Goal: Information Seeking & Learning: Learn about a topic

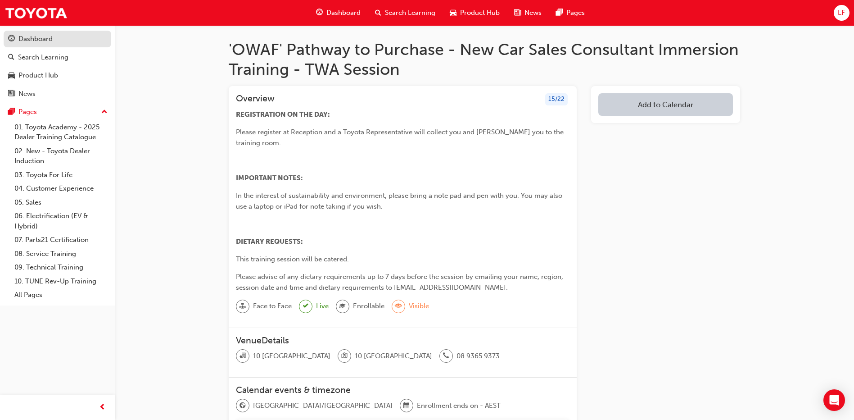
click at [37, 41] on div "Dashboard" at bounding box center [35, 39] width 34 height 10
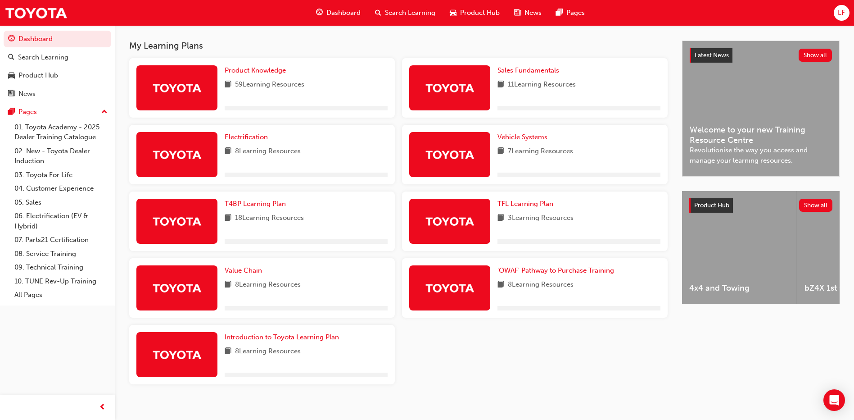
scroll to position [165, 0]
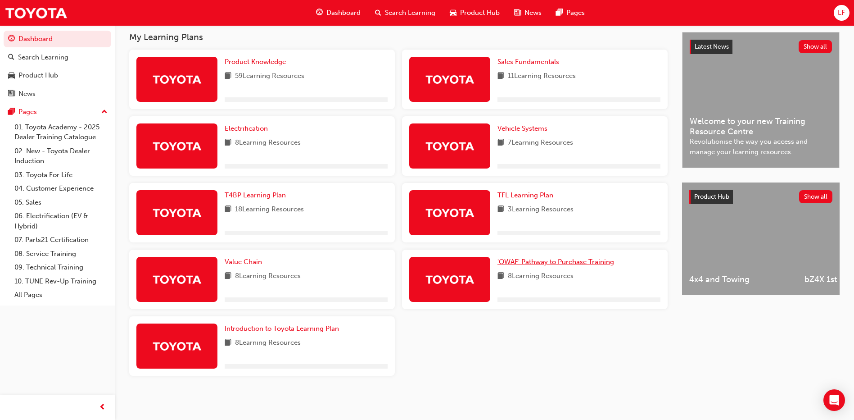
click at [513, 257] on link "'OWAF' Pathway to Purchase Training" at bounding box center [558, 262] width 120 height 10
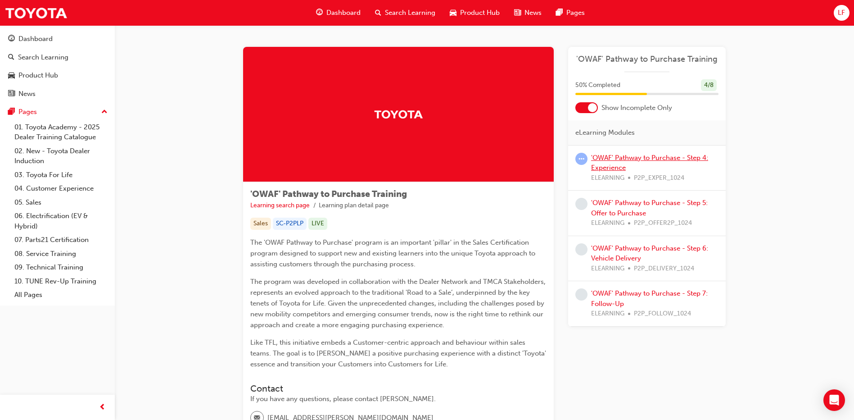
click at [654, 159] on link "'OWAF' Pathway to Purchase - Step 4: Experience" at bounding box center [649, 163] width 117 height 18
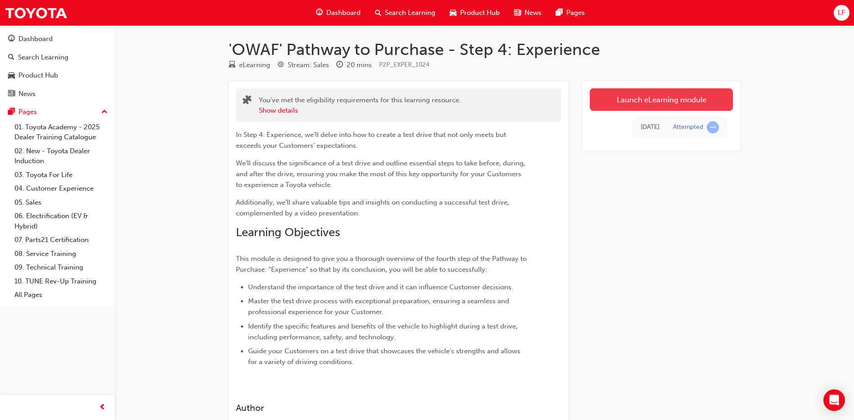
click at [659, 101] on link "Launch eLearning module" at bounding box center [661, 99] width 143 height 23
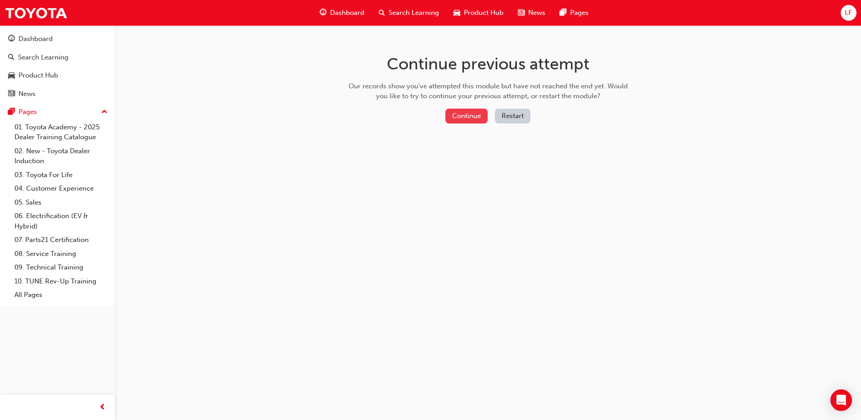
click at [473, 114] on button "Continue" at bounding box center [466, 116] width 42 height 15
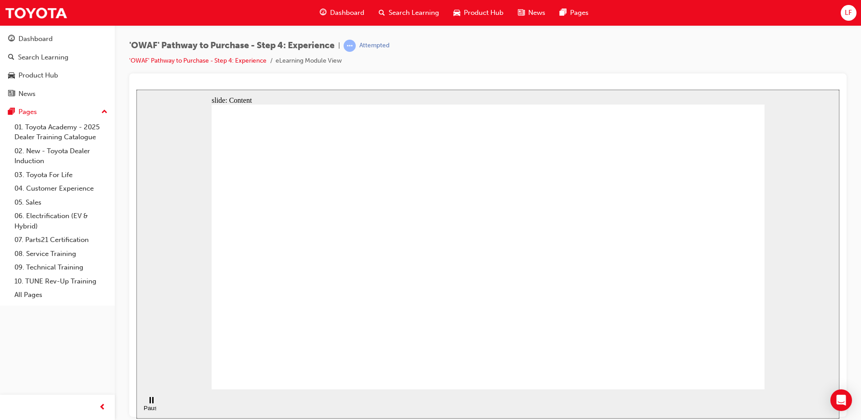
click at [146, 403] on div "Pause (Ctrl+Alt+P)" at bounding box center [151, 403] width 15 height 15
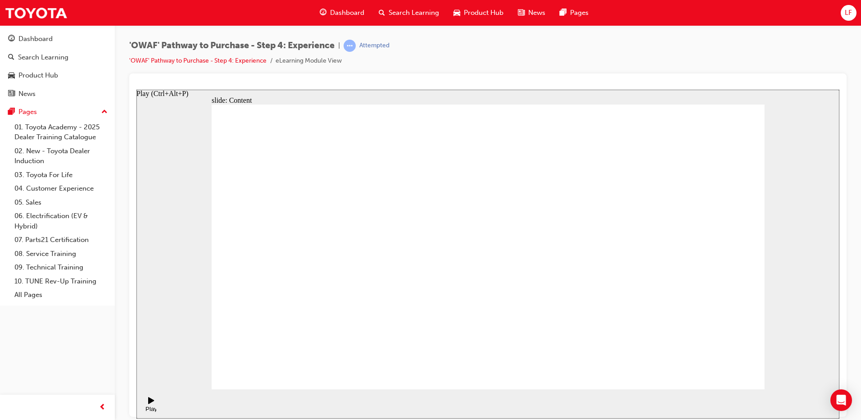
click at [144, 404] on div "Play (Ctrl+Alt+P)" at bounding box center [151, 403] width 15 height 15
click at [152, 403] on rect "Pause (Ctrl+Alt+P)" at bounding box center [152, 399] width 1 height 6
drag, startPoint x: 363, startPoint y: 344, endPoint x: 345, endPoint y: 344, distance: 17.1
click at [149, 405] on div "Play (Ctrl+Alt+P)" at bounding box center [151, 412] width 15 height 14
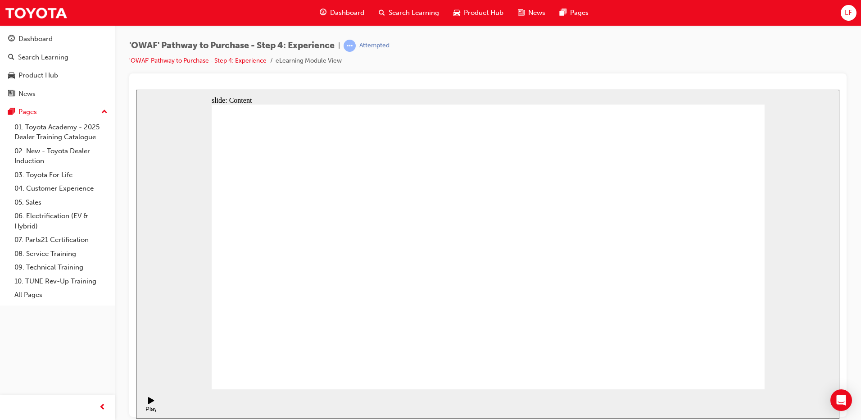
click at [147, 404] on div "Pause (Ctrl+Alt+P)" at bounding box center [151, 411] width 15 height 14
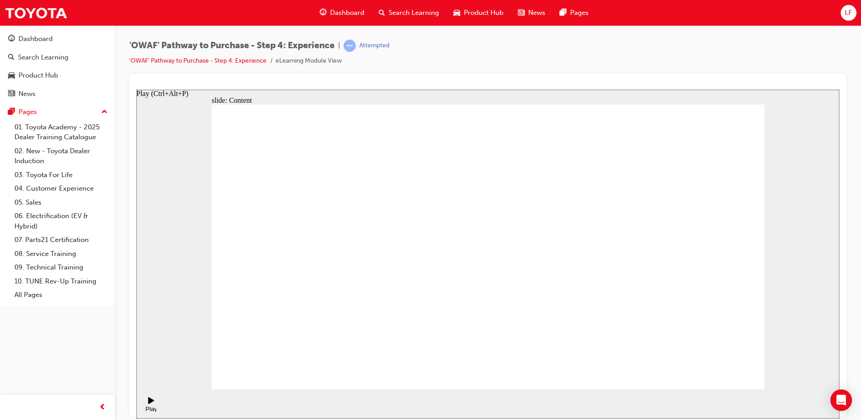
click at [146, 405] on div "Play (Ctrl+Alt+P)" at bounding box center [151, 412] width 15 height 14
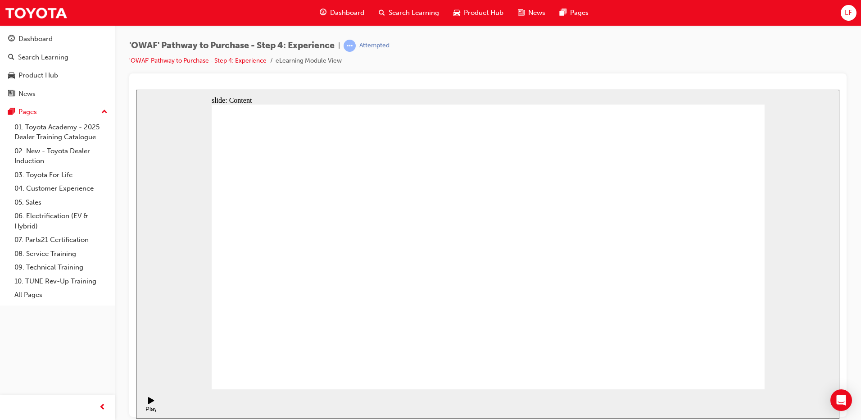
drag, startPoint x: 723, startPoint y: 362, endPoint x: 726, endPoint y: 374, distance: 11.9
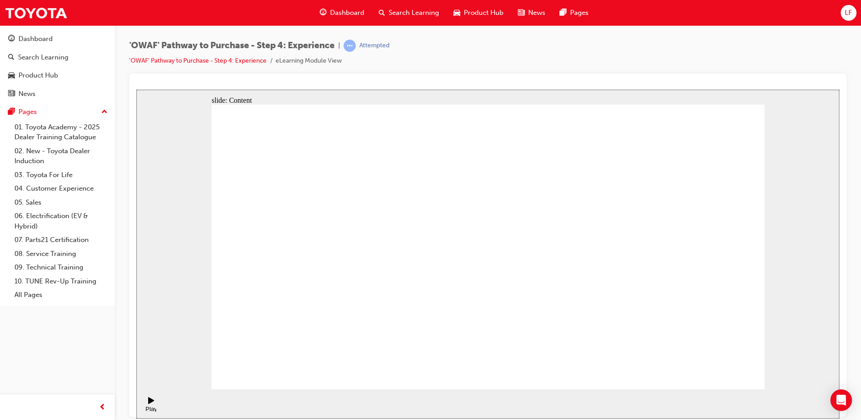
checkbox input "true"
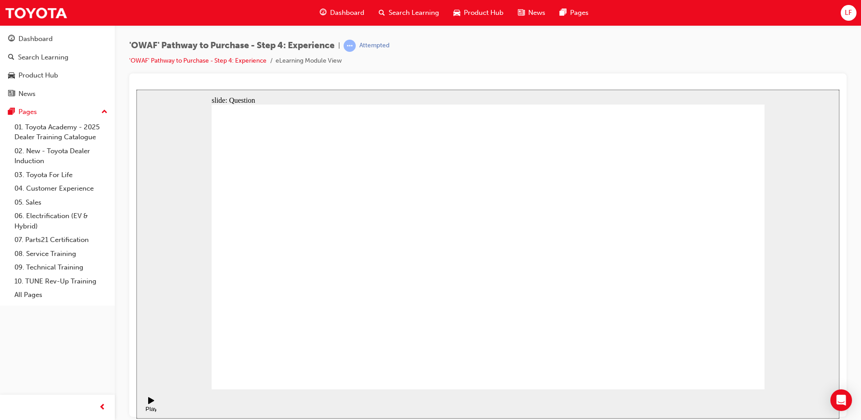
checkbox input "true"
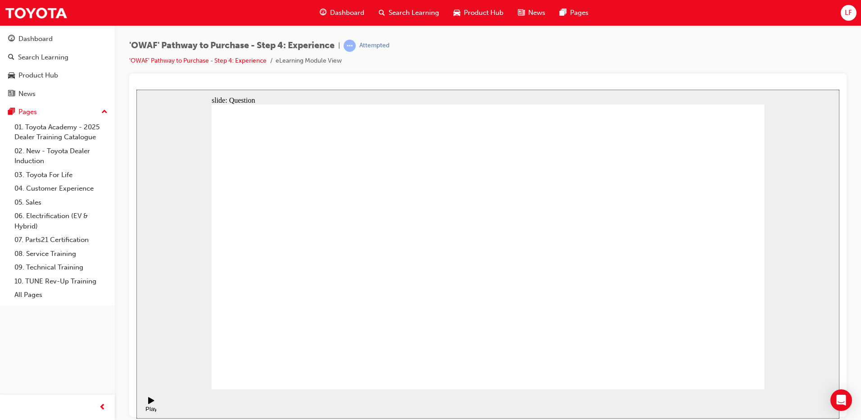
drag, startPoint x: 668, startPoint y: 261, endPoint x: 354, endPoint y: 280, distance: 314.5
drag, startPoint x: 661, startPoint y: 292, endPoint x: 323, endPoint y: 313, distance: 338.5
drag, startPoint x: 659, startPoint y: 270, endPoint x: 522, endPoint y: 296, distance: 139.5
drag, startPoint x: 648, startPoint y: 275, endPoint x: 312, endPoint y: 265, distance: 336.2
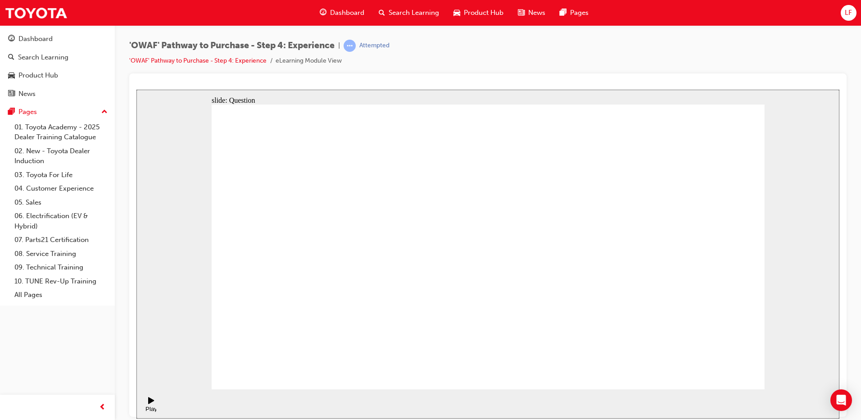
drag, startPoint x: 670, startPoint y: 268, endPoint x: 315, endPoint y: 282, distance: 355.2
drag, startPoint x: 688, startPoint y: 277, endPoint x: 526, endPoint y: 314, distance: 166.1
drag, startPoint x: 676, startPoint y: 282, endPoint x: 363, endPoint y: 312, distance: 314.5
drag, startPoint x: 661, startPoint y: 272, endPoint x: 275, endPoint y: 258, distance: 386.7
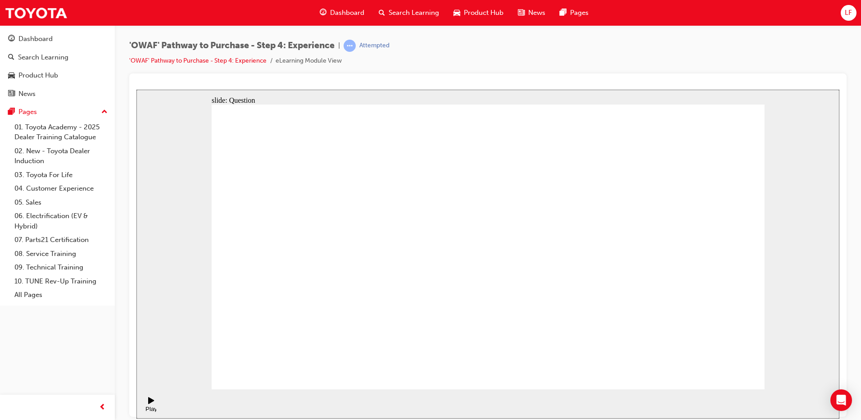
drag, startPoint x: 692, startPoint y: 274, endPoint x: 336, endPoint y: 292, distance: 356.3
drag, startPoint x: 674, startPoint y: 256, endPoint x: 552, endPoint y: 311, distance: 133.5
drag, startPoint x: 673, startPoint y: 279, endPoint x: 529, endPoint y: 306, distance: 147.1
drag, startPoint x: 653, startPoint y: 273, endPoint x: 345, endPoint y: 293, distance: 308.8
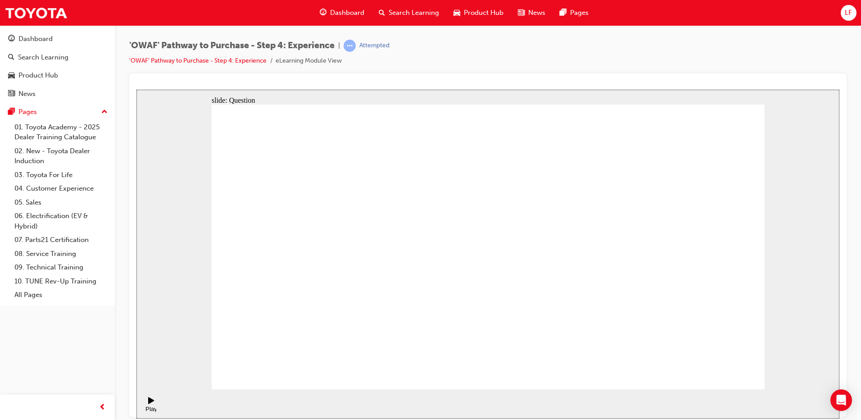
drag, startPoint x: 664, startPoint y: 274, endPoint x: 468, endPoint y: 338, distance: 207.1
drag, startPoint x: 669, startPoint y: 273, endPoint x: 508, endPoint y: 317, distance: 167.6
drag, startPoint x: 667, startPoint y: 269, endPoint x: 336, endPoint y: 291, distance: 331.4
drag, startPoint x: 671, startPoint y: 264, endPoint x: 367, endPoint y: 288, distance: 304.9
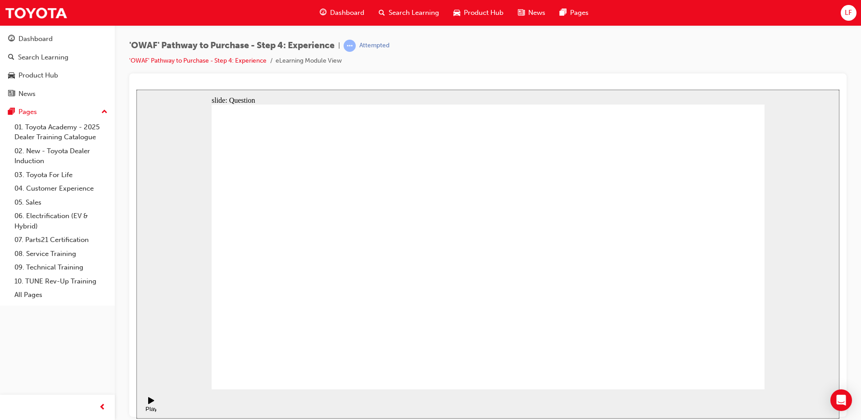
drag, startPoint x: 725, startPoint y: 315, endPoint x: 669, endPoint y: 161, distance: 164.3
drag, startPoint x: 656, startPoint y: 308, endPoint x: 541, endPoint y: 228, distance: 140.3
drag, startPoint x: 477, startPoint y: 323, endPoint x: 589, endPoint y: 241, distance: 138.6
drag, startPoint x: 551, startPoint y: 320, endPoint x: 494, endPoint y: 244, distance: 95.2
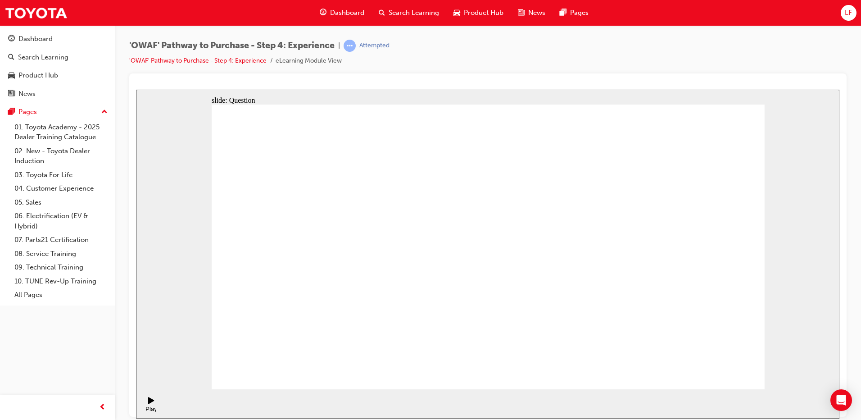
drag, startPoint x: 612, startPoint y: 307, endPoint x: 731, endPoint y: 238, distance: 137.4
drag, startPoint x: 372, startPoint y: 332, endPoint x: 454, endPoint y: 211, distance: 146.5
drag, startPoint x: 502, startPoint y: 305, endPoint x: 622, endPoint y: 240, distance: 137.3
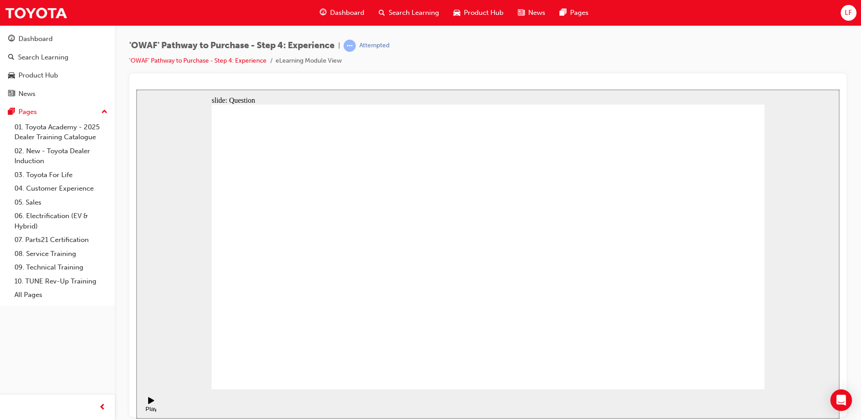
drag, startPoint x: 583, startPoint y: 339, endPoint x: 623, endPoint y: 219, distance: 126.2
drag, startPoint x: 659, startPoint y: 209, endPoint x: 515, endPoint y: 298, distance: 169.1
drag, startPoint x: 617, startPoint y: 241, endPoint x: 644, endPoint y: 201, distance: 48.0
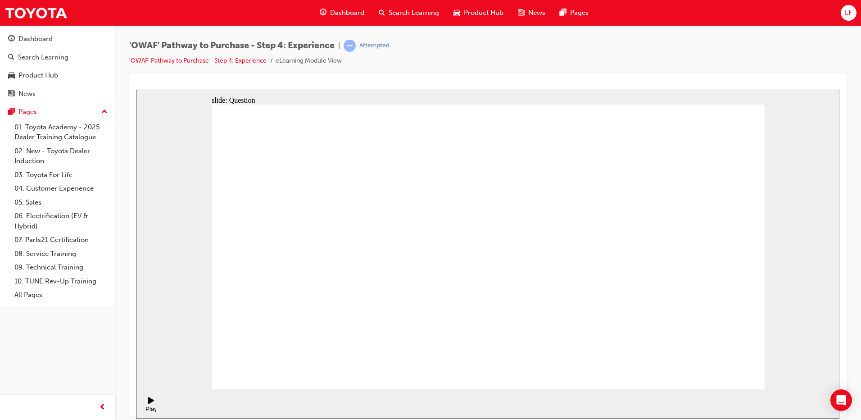
drag, startPoint x: 582, startPoint y: 327, endPoint x: 611, endPoint y: 228, distance: 102.6
radio input "true"
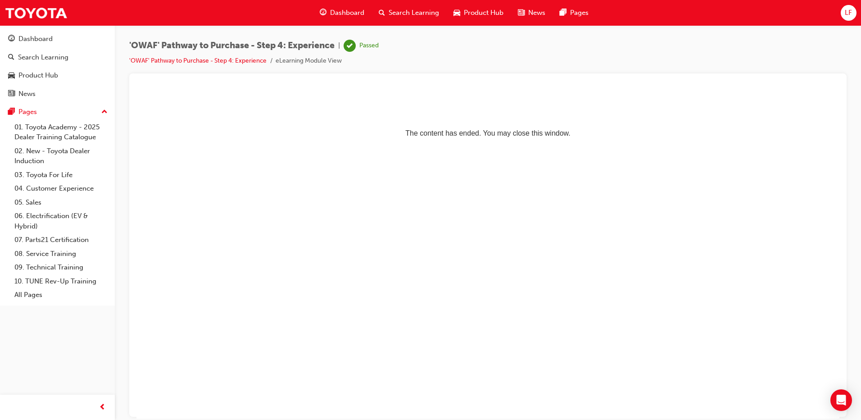
click at [340, 14] on span "Dashboard" at bounding box center [347, 13] width 34 height 10
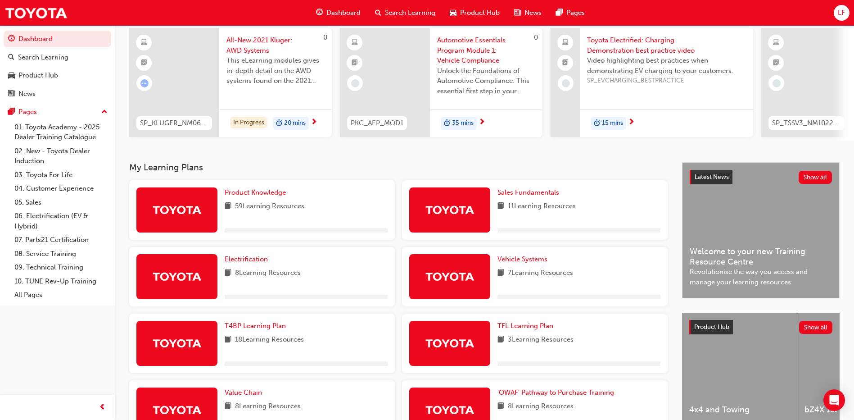
scroll to position [201, 0]
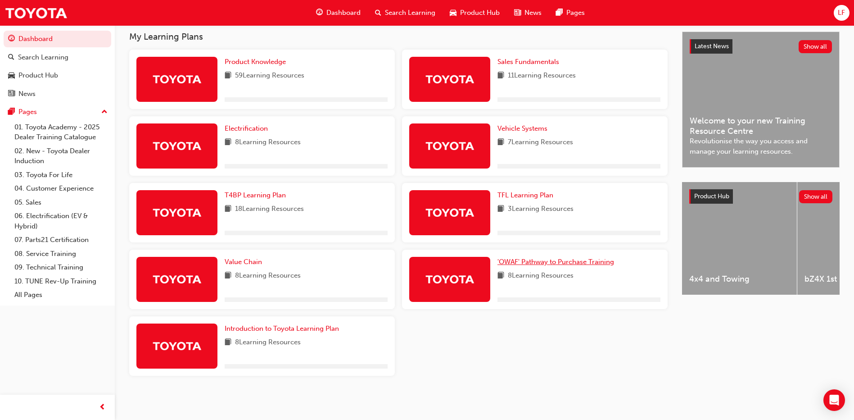
click at [535, 262] on span "'OWAF' Pathway to Purchase Training" at bounding box center [556, 262] width 117 height 8
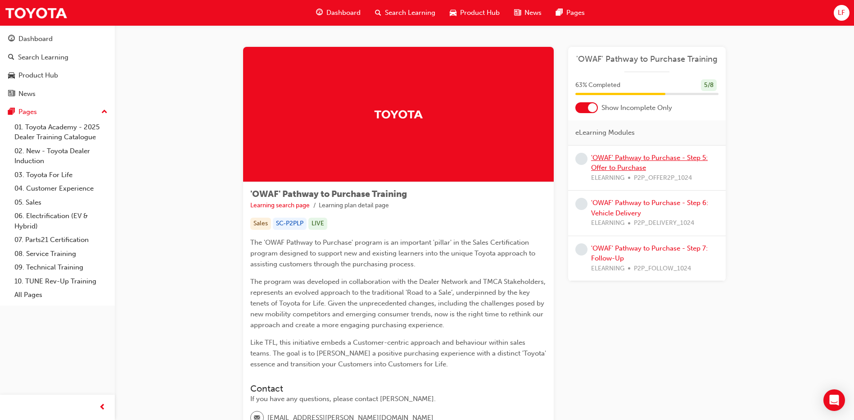
click at [623, 166] on link "'OWAF' Pathway to Purchase - Step 5: Offer to Purchase" at bounding box center [649, 163] width 117 height 18
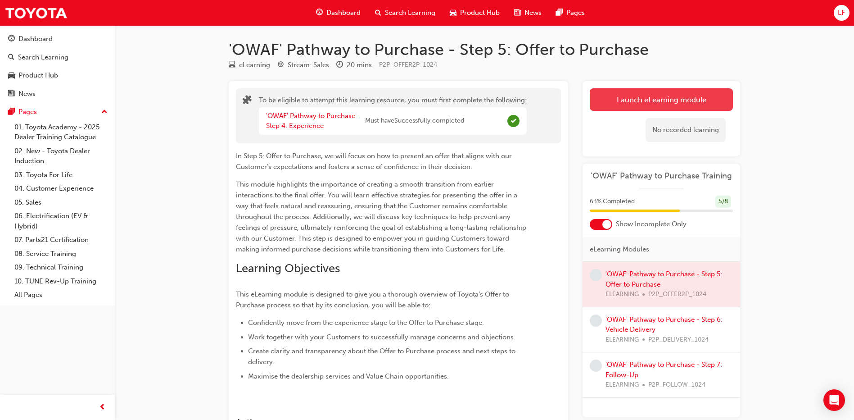
click at [677, 104] on button "Launch eLearning module" at bounding box center [661, 99] width 143 height 23
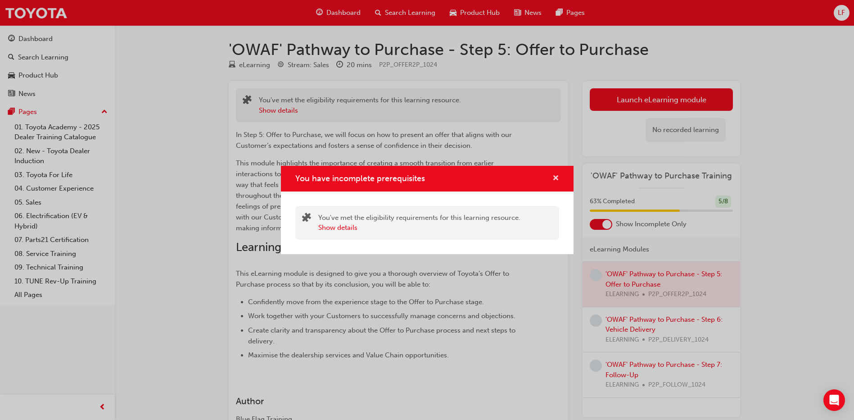
click at [555, 177] on span "cross-icon" at bounding box center [556, 179] width 7 height 8
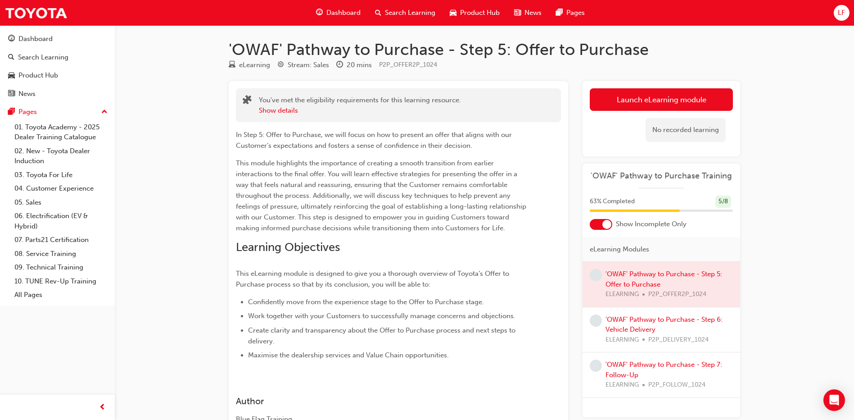
click at [644, 324] on div "'OWAF' Pathway to Purchase - Step 6: Vehicle Delivery ELEARNING P2P_DELIVERY_10…" at bounding box center [669, 329] width 127 height 31
click at [638, 311] on div "'OWAF' Pathway to Purchase - Step 6: Vehicle Delivery ELEARNING P2P_DELIVERY_10…" at bounding box center [662, 329] width 158 height 45
click at [637, 318] on link "'OWAF' Pathway to Purchase - Step 6: Vehicle Delivery" at bounding box center [664, 324] width 117 height 18
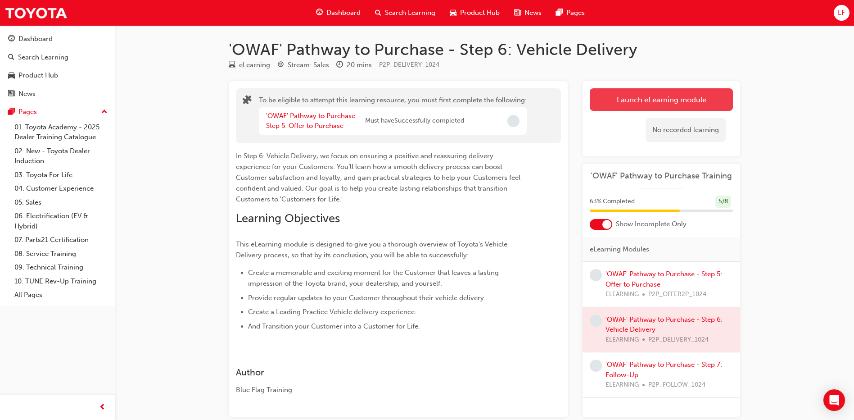
click at [663, 102] on button "Launch eLearning module" at bounding box center [661, 99] width 143 height 23
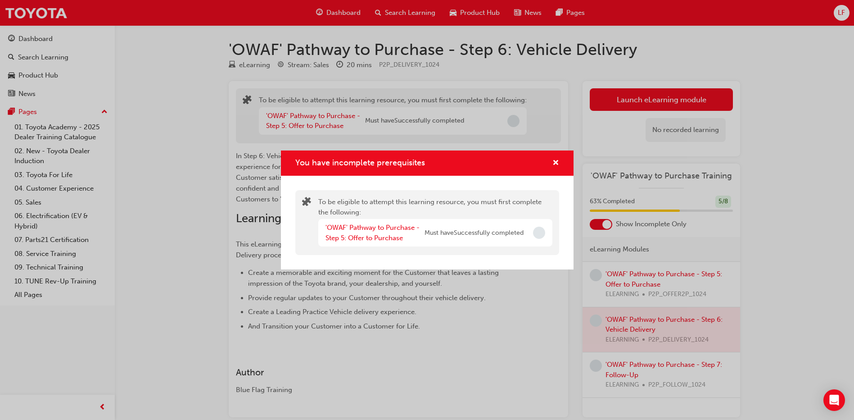
click at [542, 234] on span "Incomplete" at bounding box center [539, 233] width 12 height 12
click at [554, 161] on span "cross-icon" at bounding box center [556, 163] width 7 height 8
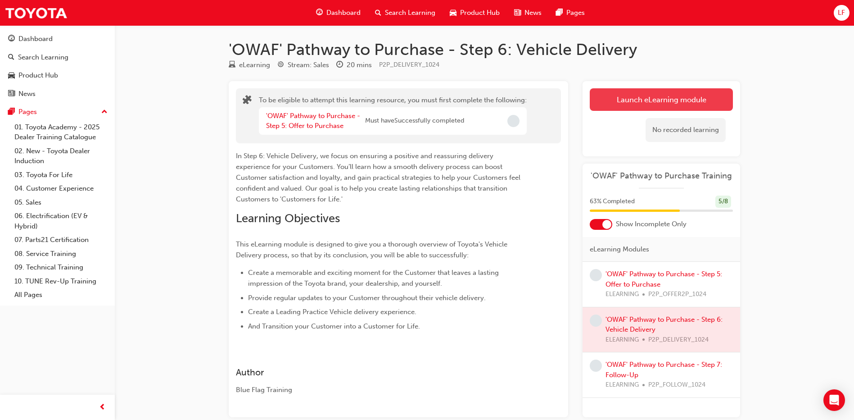
click at [625, 96] on button "Launch eLearning module" at bounding box center [661, 99] width 143 height 23
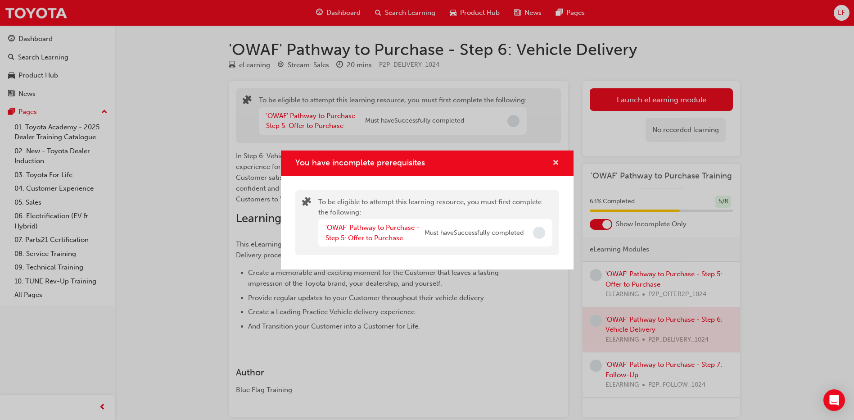
click at [554, 163] on span "cross-icon" at bounding box center [556, 163] width 7 height 8
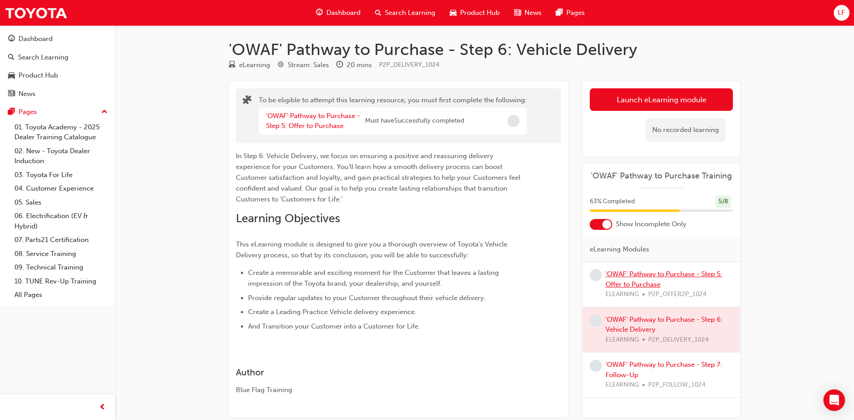
click at [659, 274] on link "'OWAF' Pathway to Purchase - Step 5: Offer to Purchase" at bounding box center [664, 279] width 117 height 18
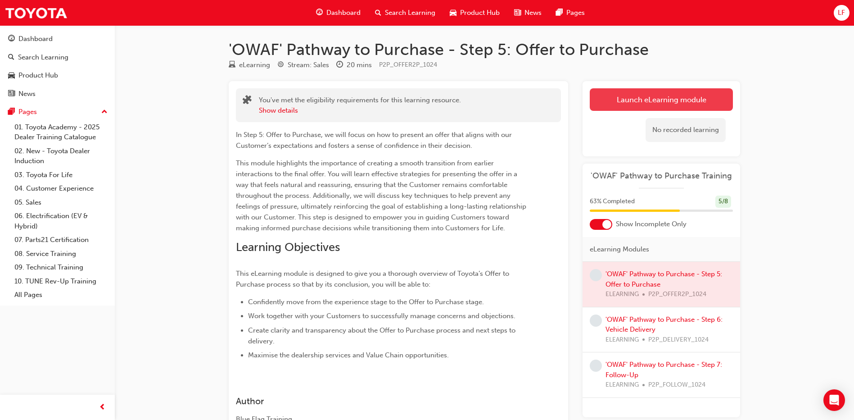
click at [667, 99] on link "Launch eLearning module" at bounding box center [661, 99] width 143 height 23
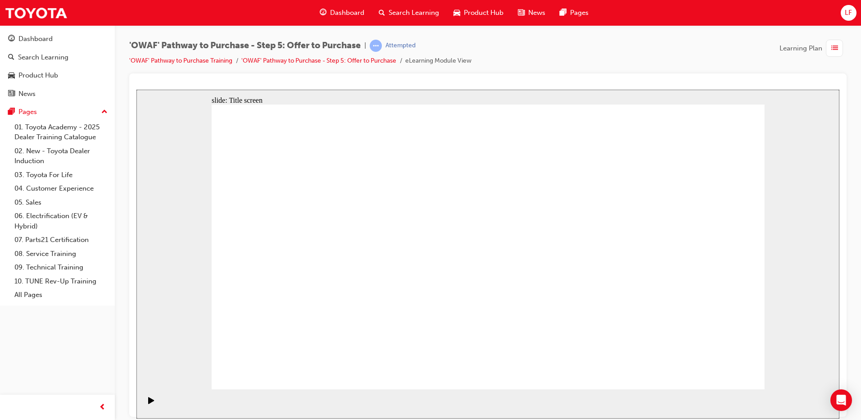
drag, startPoint x: 704, startPoint y: 360, endPoint x: 711, endPoint y: 368, distance: 10.6
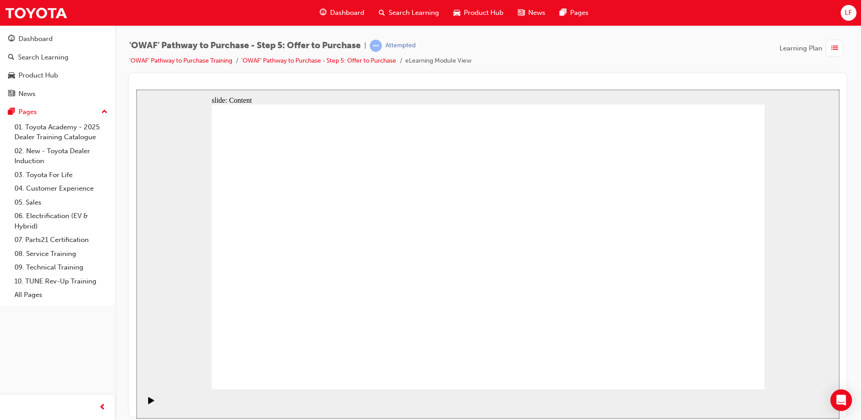
click at [152, 403] on rect "Pause (Ctrl+Alt+P)" at bounding box center [152, 399] width 1 height 6
click at [149, 404] on icon "Play (Ctrl+Alt+P)" at bounding box center [151, 399] width 6 height 7
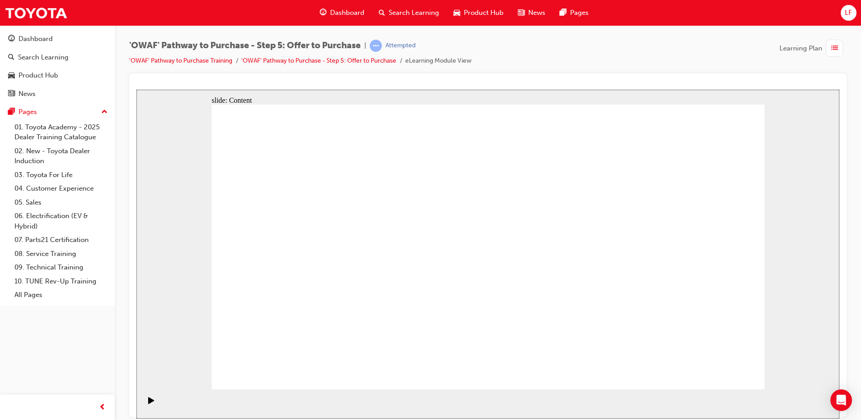
drag, startPoint x: 424, startPoint y: 187, endPoint x: 445, endPoint y: 185, distance: 21.3
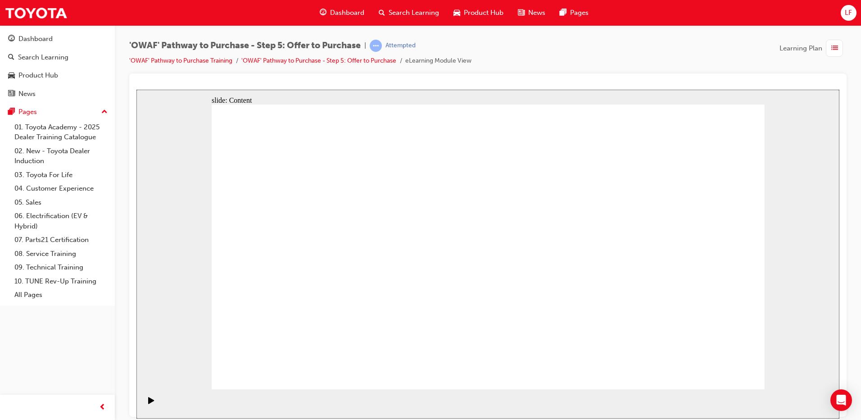
drag, startPoint x: 332, startPoint y: 320, endPoint x: 337, endPoint y: 314, distance: 7.7
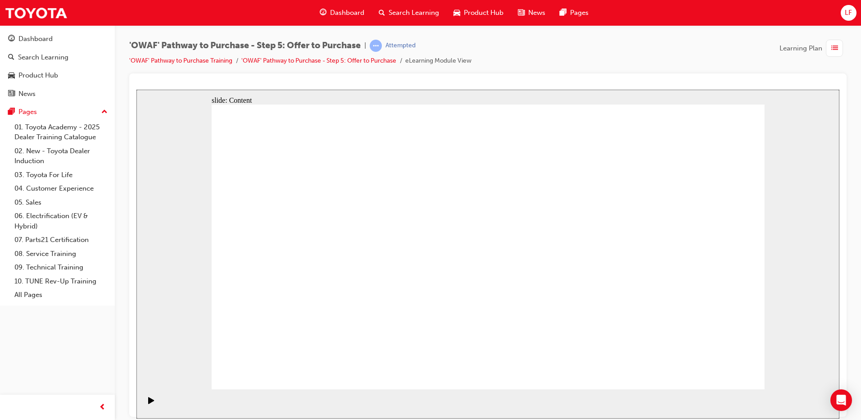
drag, startPoint x: 557, startPoint y: 295, endPoint x: 565, endPoint y: 270, distance: 25.6
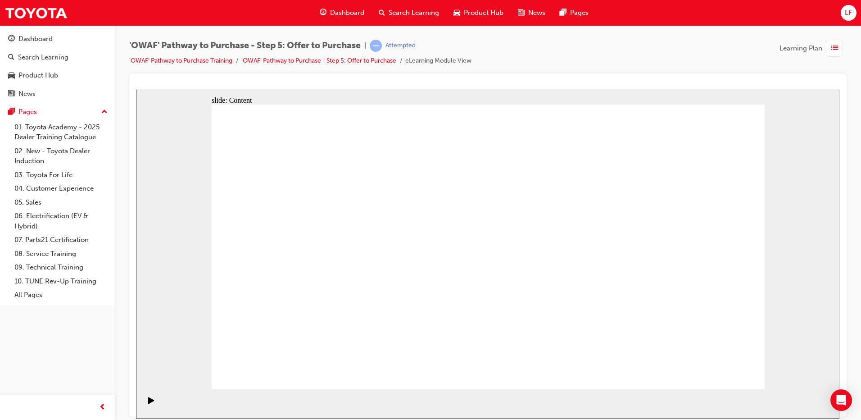
drag, startPoint x: 711, startPoint y: 361, endPoint x: 714, endPoint y: 367, distance: 6.3
